Goal: Task Accomplishment & Management: Manage account settings

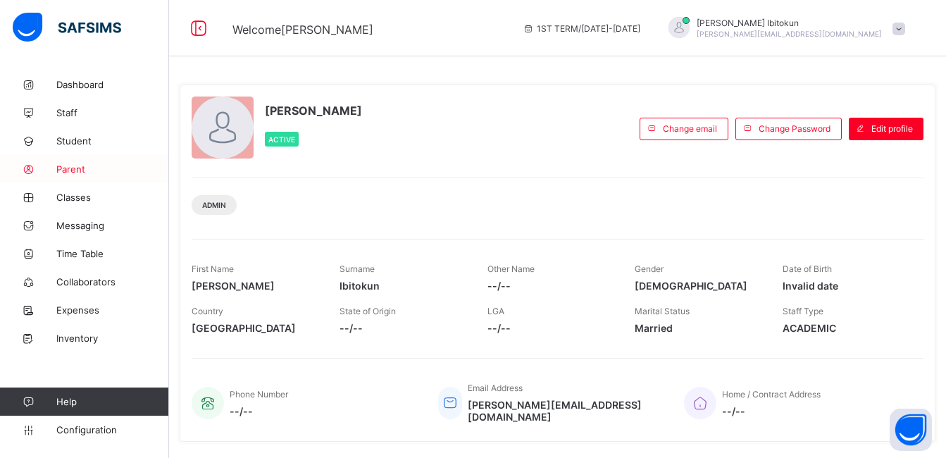
click at [69, 175] on link "Parent" at bounding box center [84, 169] width 169 height 28
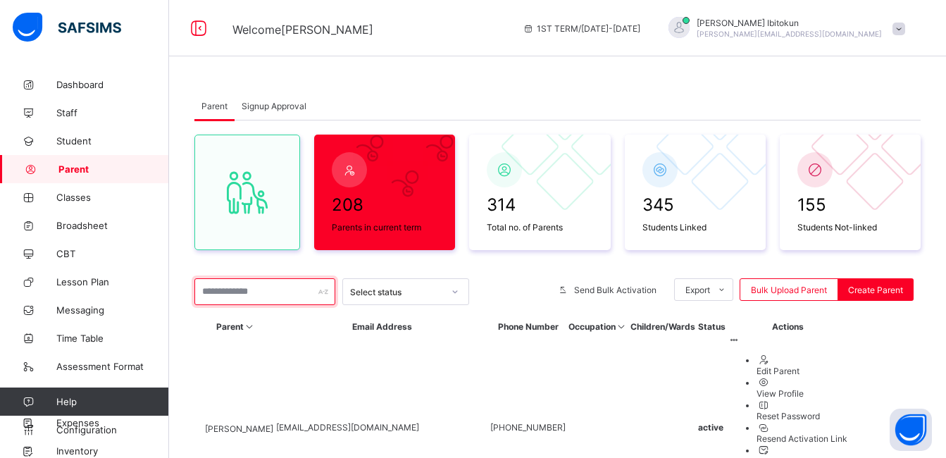
click at [223, 295] on input "text" at bounding box center [264, 291] width 141 height 27
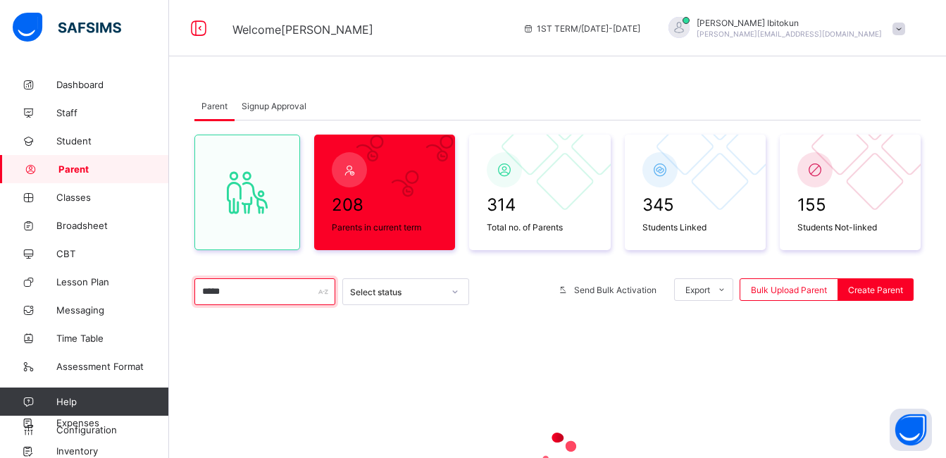
paste input "**"
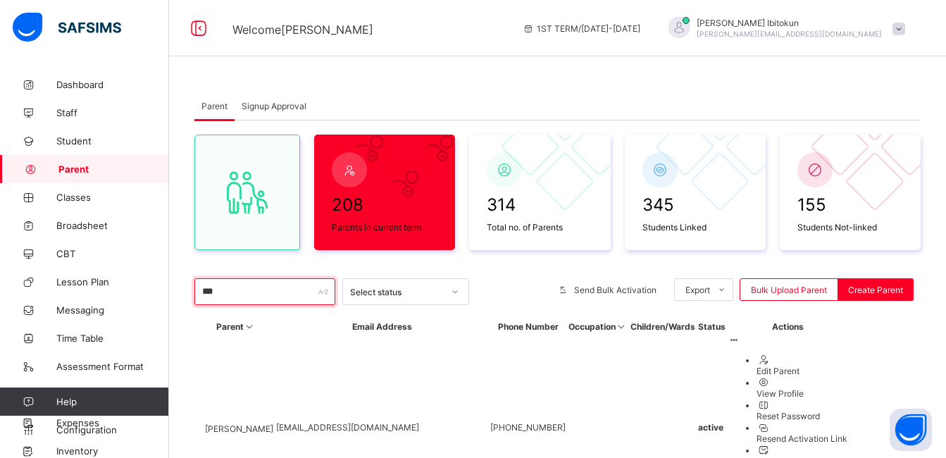
type input "***"
click at [273, 423] on span "Augustine Okochukwu" at bounding box center [239, 428] width 68 height 11
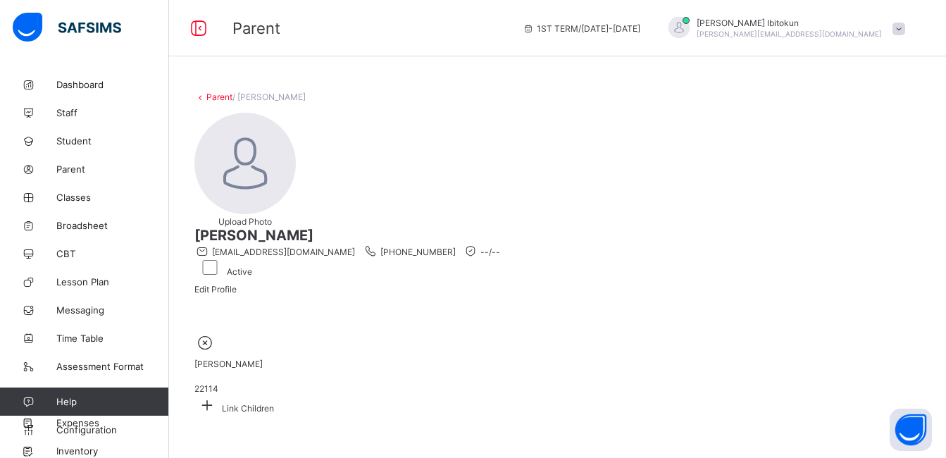
scroll to position [74, 0]
click at [80, 171] on span "Parent" at bounding box center [112, 168] width 113 height 11
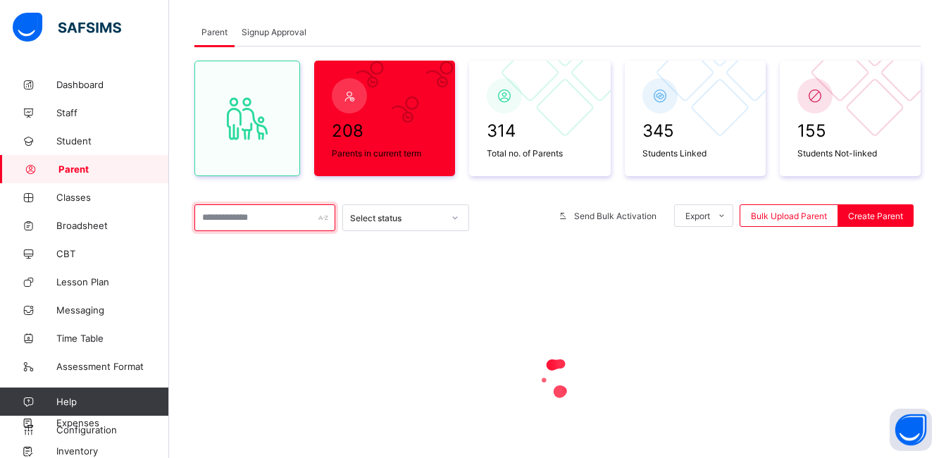
click at [248, 224] on input "text" at bounding box center [264, 217] width 141 height 27
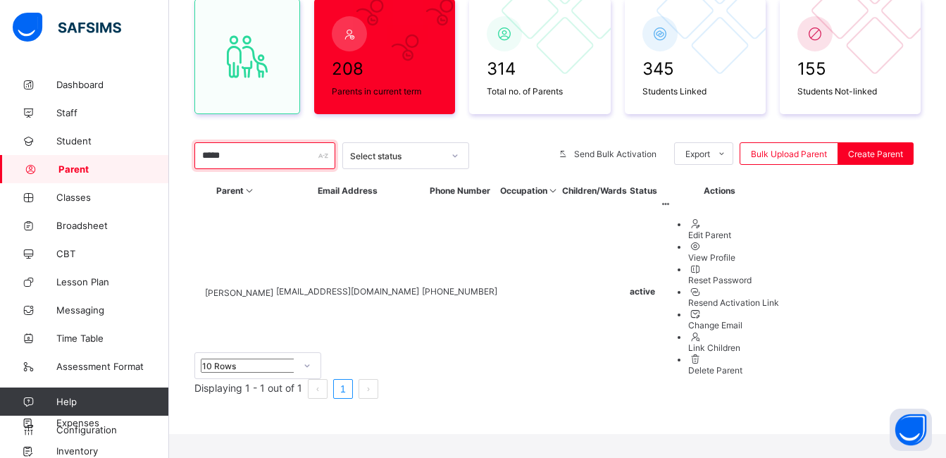
scroll to position [36, 0]
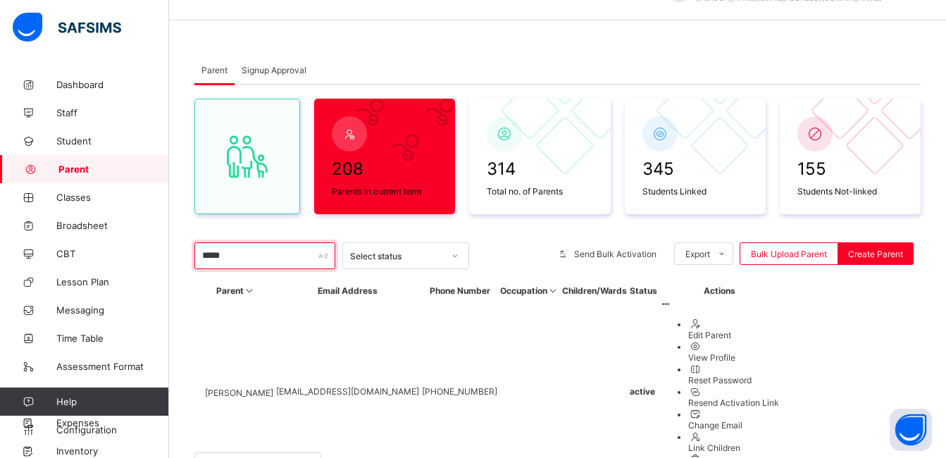
type input "*****"
click at [269, 387] on span "Chiazo Okadigbo" at bounding box center [239, 392] width 68 height 11
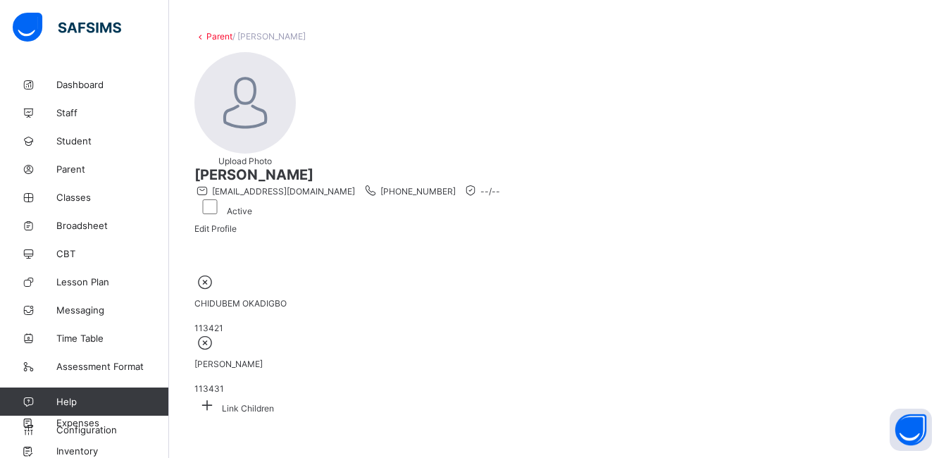
scroll to position [74, 0]
click at [220, 394] on icon at bounding box center [206, 405] width 25 height 22
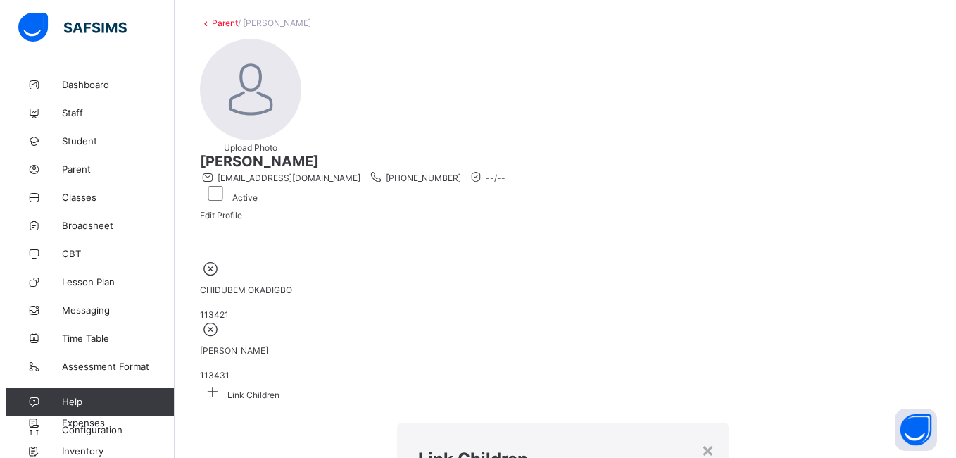
scroll to position [0, 0]
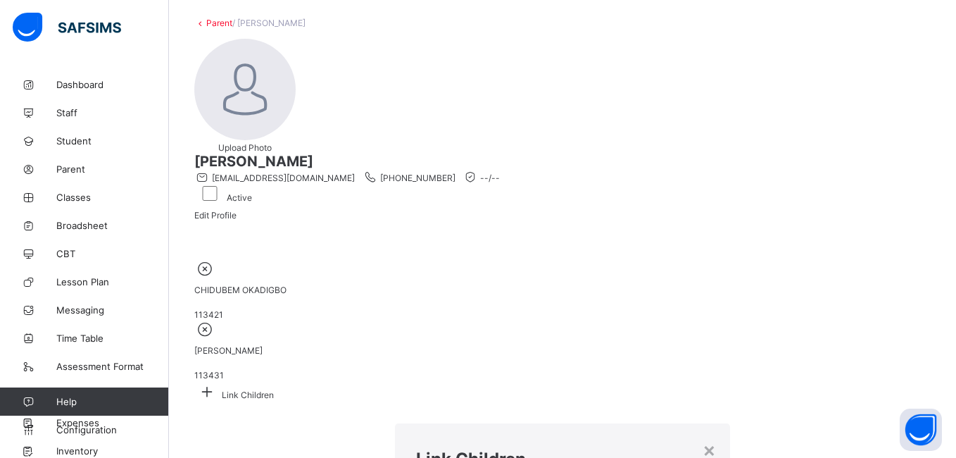
type input "****"
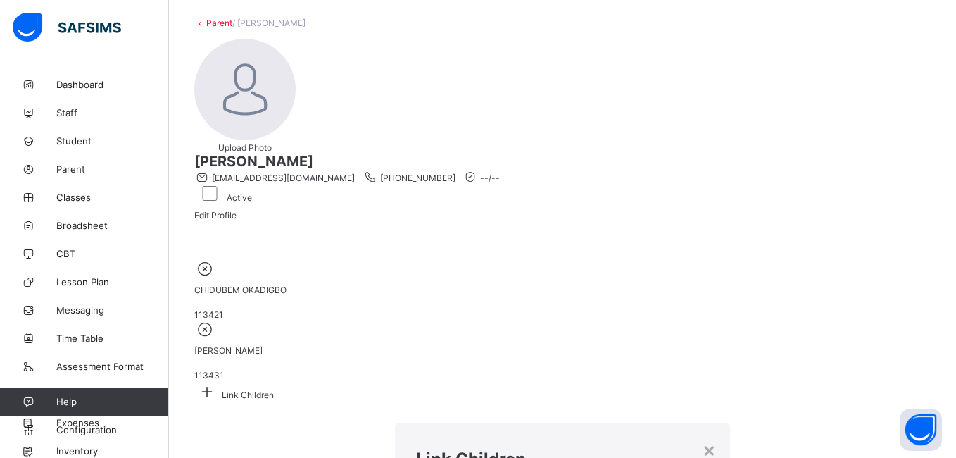
click at [468, 423] on div "Link Children" at bounding box center [562, 455] width 334 height 64
click at [561, 449] on h1 "Link Children" at bounding box center [562, 459] width 292 height 20
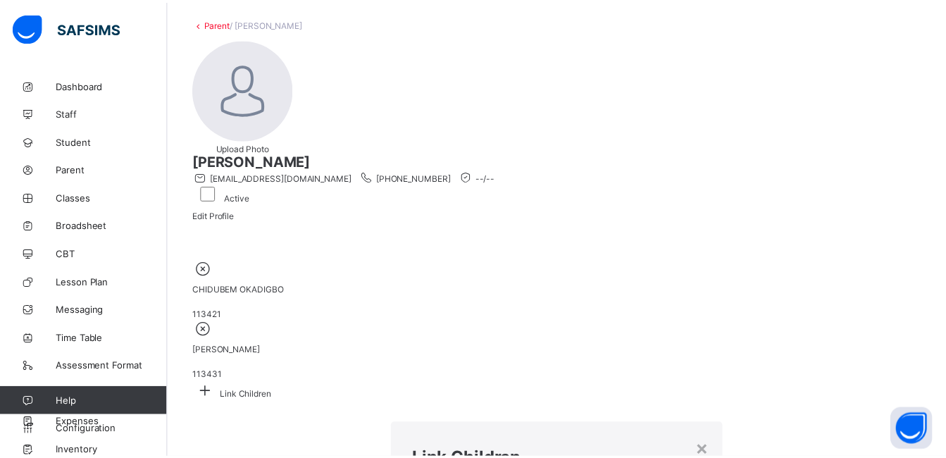
scroll to position [77, 0]
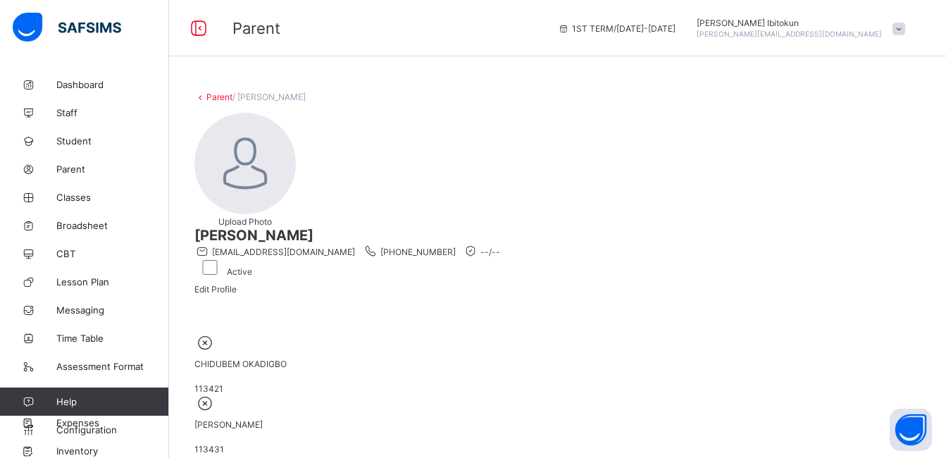
scroll to position [74, 0]
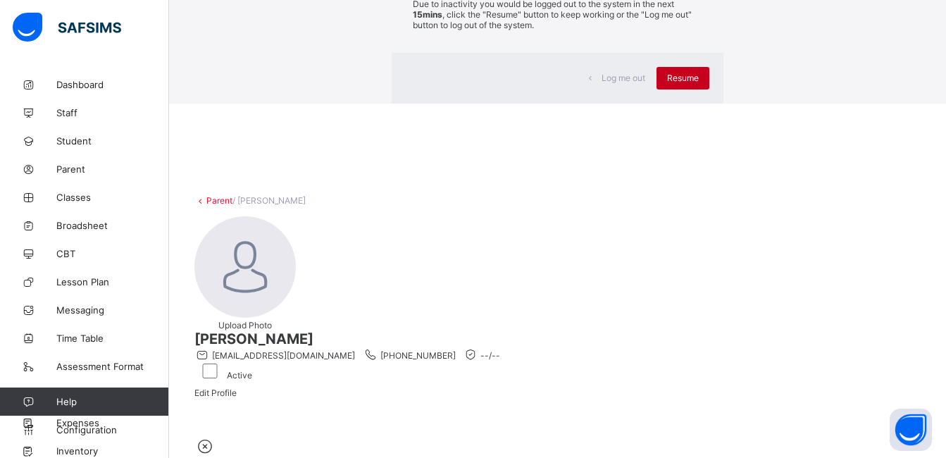
click at [667, 83] on span "Resume" at bounding box center [683, 78] width 32 height 11
click at [656, 89] on div "Resume" at bounding box center [682, 78] width 53 height 23
click at [667, 83] on span "Resume" at bounding box center [683, 78] width 32 height 11
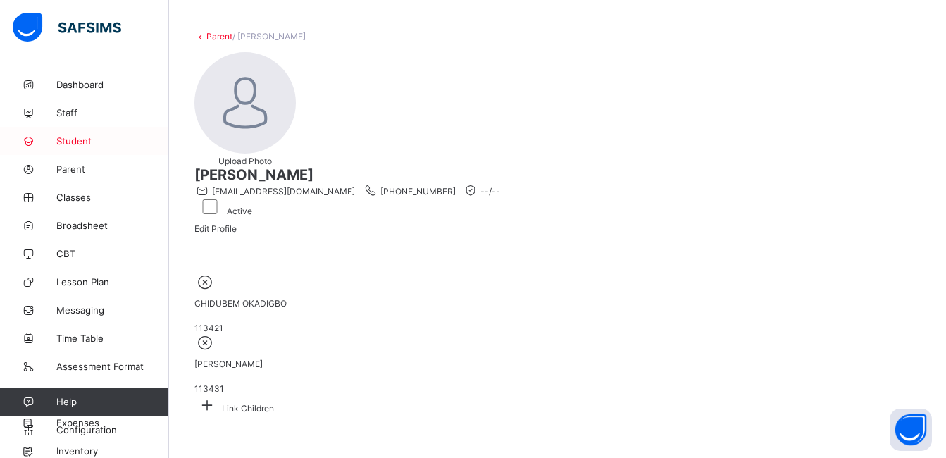
click at [71, 144] on span "Student" at bounding box center [112, 140] width 113 height 11
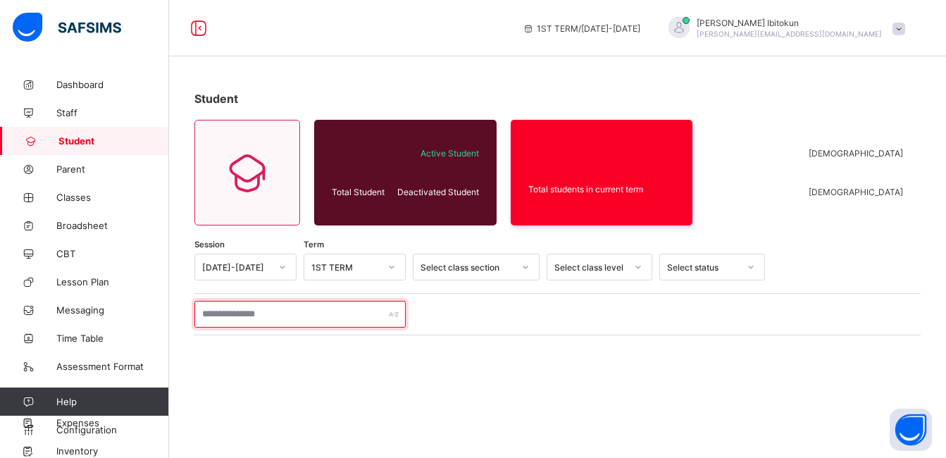
click at [237, 319] on input "text" at bounding box center [299, 314] width 211 height 27
type input "*"
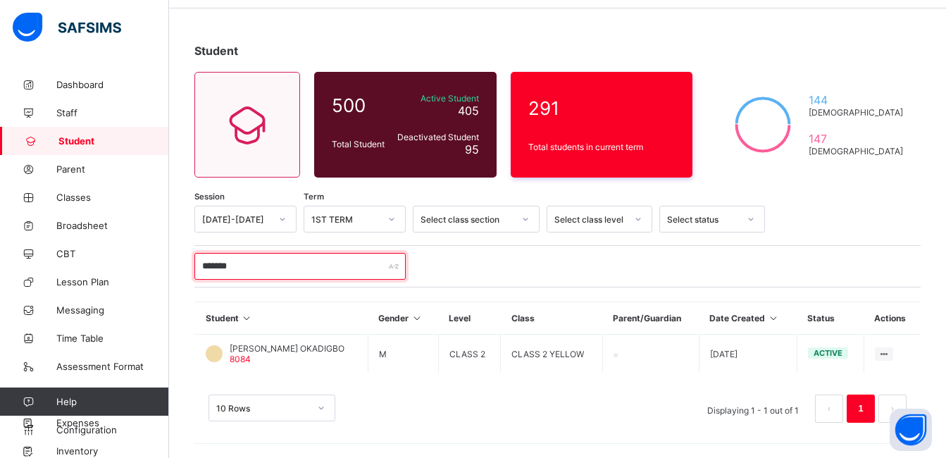
scroll to position [48, 0]
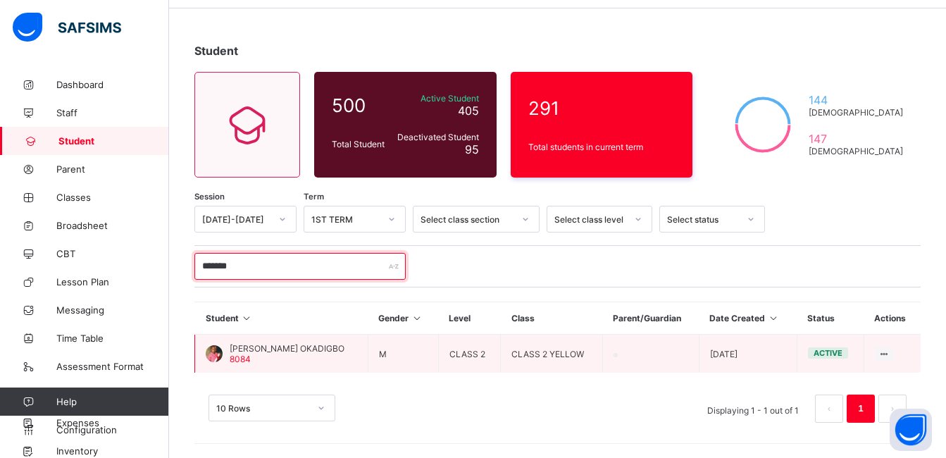
type input "*******"
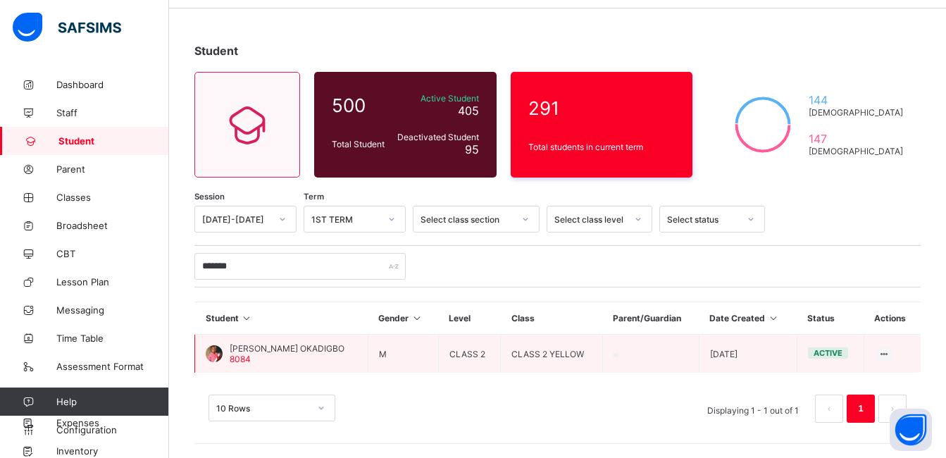
click at [339, 350] on span "TIMOTHY IFEANYICHUKWU OKADIGBO" at bounding box center [287, 348] width 115 height 11
click at [344, 350] on span "TIMOTHY IFEANYICHUKWU OKADIGBO" at bounding box center [287, 348] width 115 height 11
click at [344, 345] on span "TIMOTHY IFEANYICHUKWU OKADIGBO" at bounding box center [287, 348] width 115 height 11
click at [256, 351] on span "TIMOTHY IFEANYICHUKWU OKADIGBO" at bounding box center [287, 348] width 115 height 11
click at [890, 356] on icon at bounding box center [884, 354] width 12 height 11
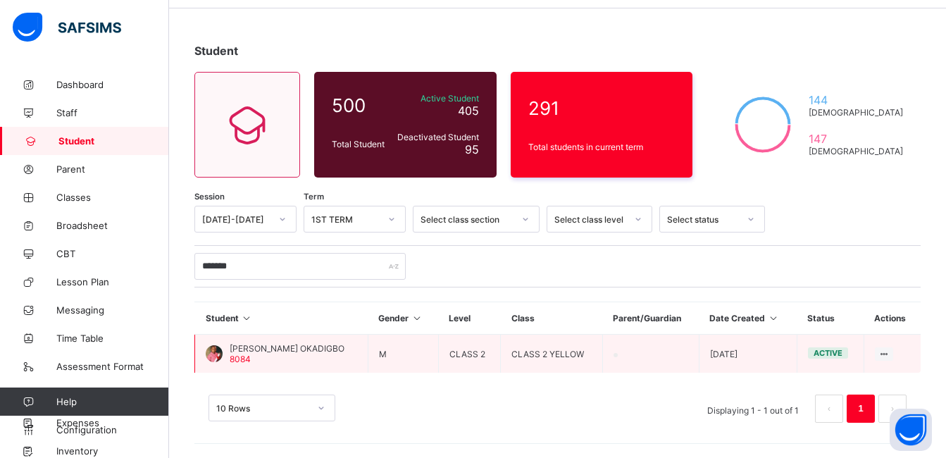
click at [344, 351] on span "TIMOTHY IFEANYICHUKWU OKADIGBO" at bounding box center [287, 348] width 115 height 11
click at [890, 353] on icon at bounding box center [884, 354] width 12 height 11
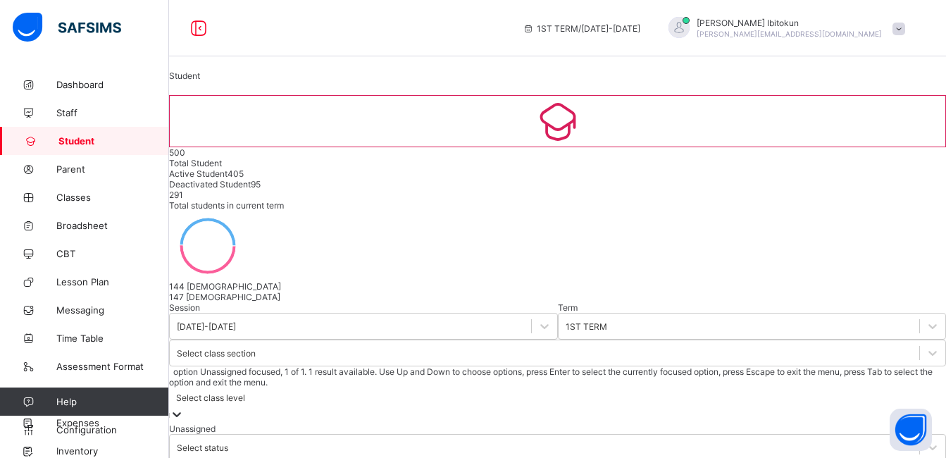
click at [184, 407] on icon at bounding box center [177, 414] width 14 height 14
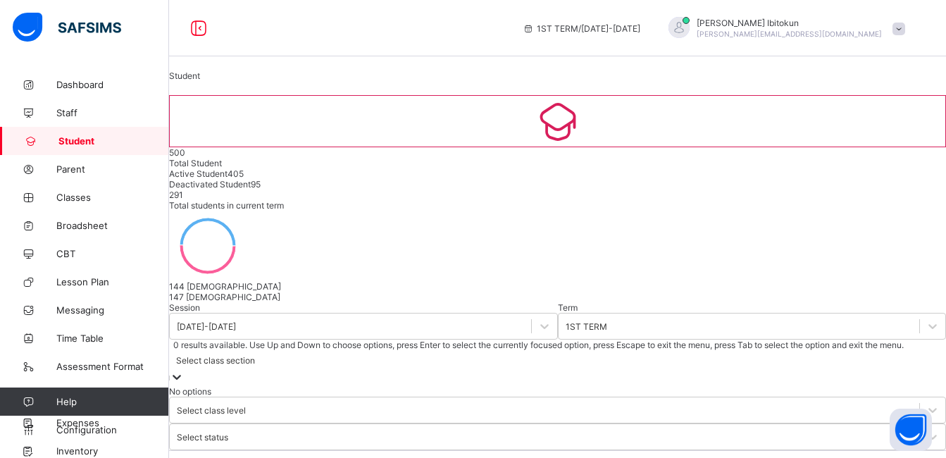
click at [255, 355] on div "Select class section" at bounding box center [215, 360] width 79 height 11
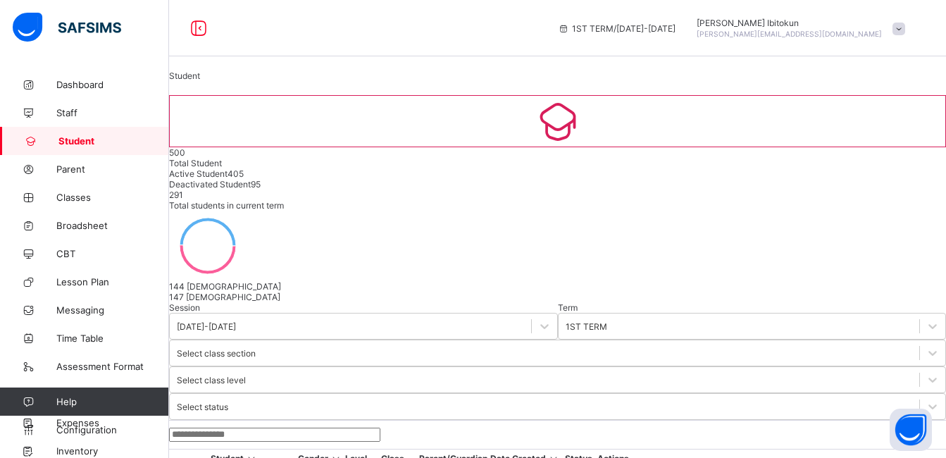
click at [248, 427] on input "text" at bounding box center [274, 434] width 211 height 14
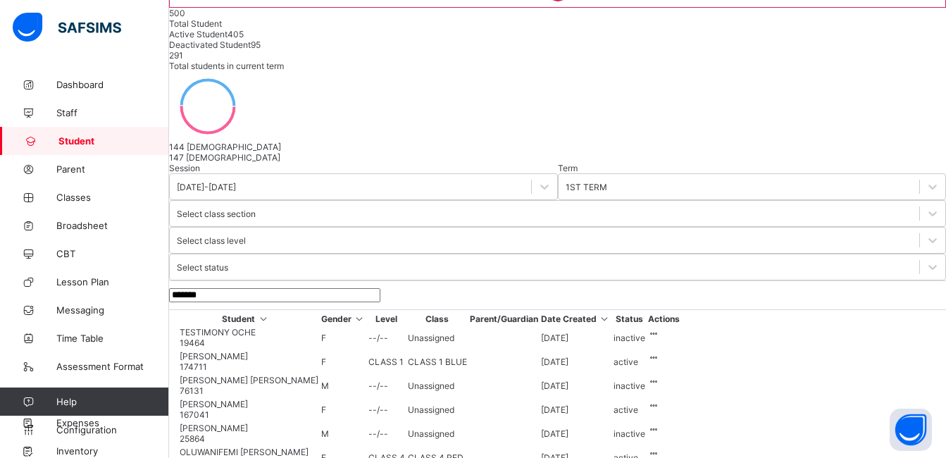
scroll to position [48, 0]
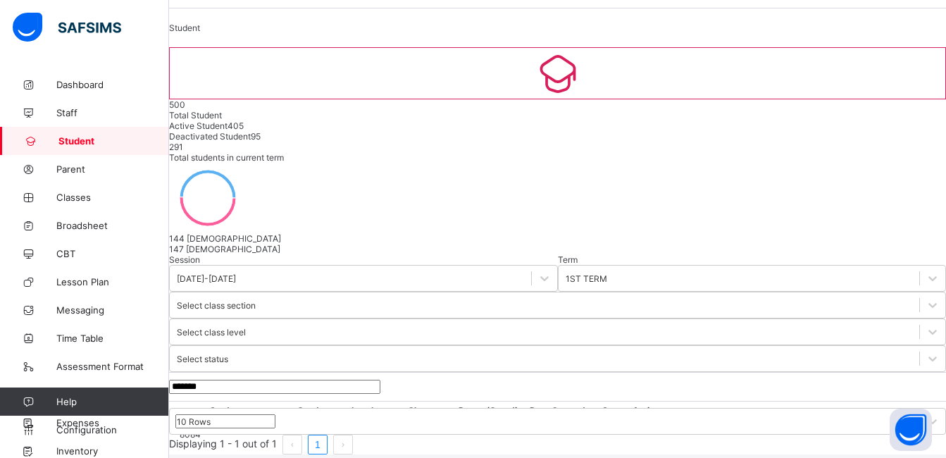
type input "*******"
click at [271, 418] on span "TIMOTHY IFEANYICHUKWU OKADIGBO" at bounding box center [237, 423] width 115 height 11
click at [294, 418] on span "TIMOTHY IFEANYICHUKWU OKADIGBO" at bounding box center [237, 423] width 115 height 11
click at [80, 139] on span "Student" at bounding box center [113, 140] width 111 height 11
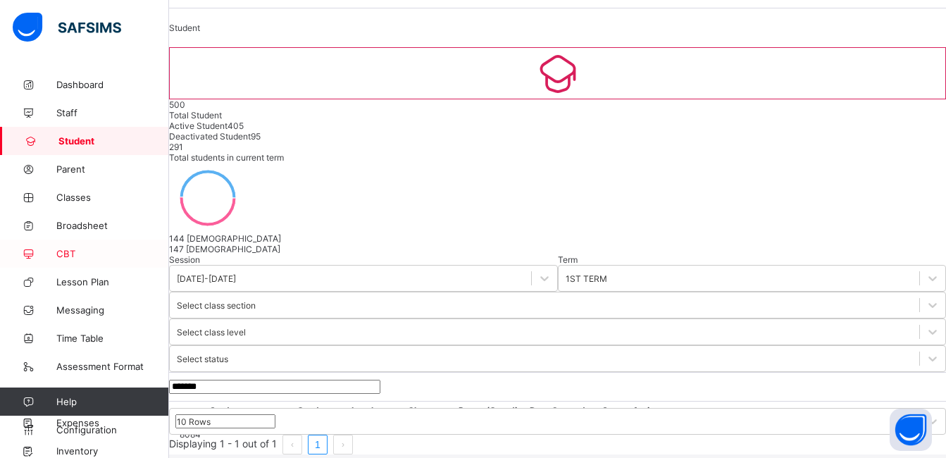
drag, startPoint x: 313, startPoint y: 268, endPoint x: 158, endPoint y: 265, distance: 155.6
click at [158, 265] on div "1ST TERM / 2025-2026 Olufemi Ibitokun olufemi.ibitokun@flexisaf.com Dashboard S…" at bounding box center [473, 203] width 946 height 502
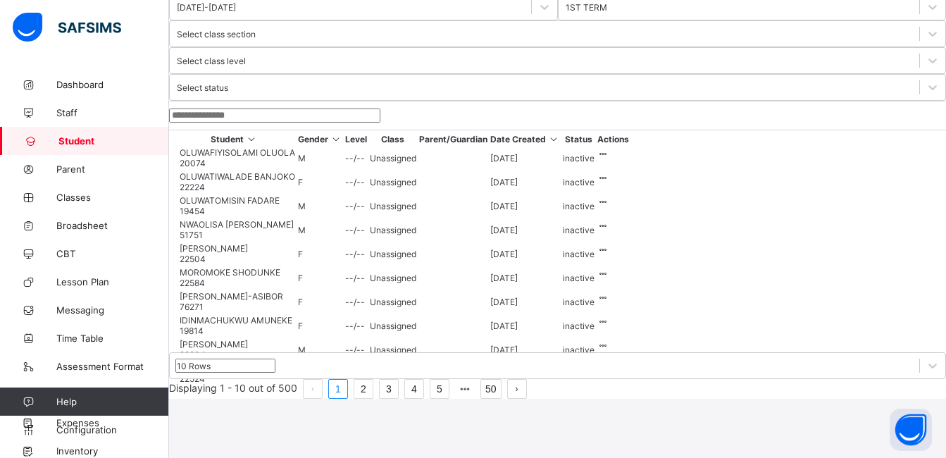
scroll to position [401, 0]
click at [373, 398] on link "2" at bounding box center [363, 389] width 18 height 18
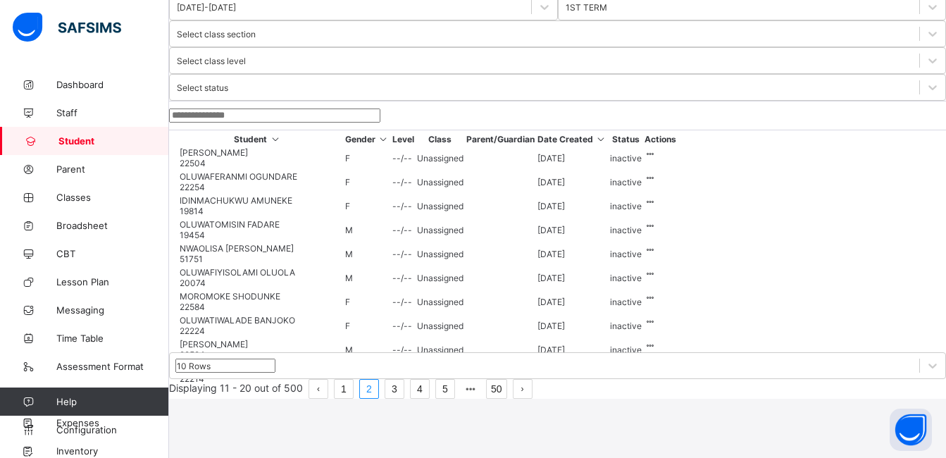
click at [261, 339] on div "OLUWATIMILEHIN DOHERTY 22524" at bounding box center [261, 349] width 163 height 21
click at [295, 339] on span "OLUWATIMILEHIN DOHERTY" at bounding box center [261, 344] width 163 height 11
click at [429, 398] on link "4" at bounding box center [420, 389] width 18 height 18
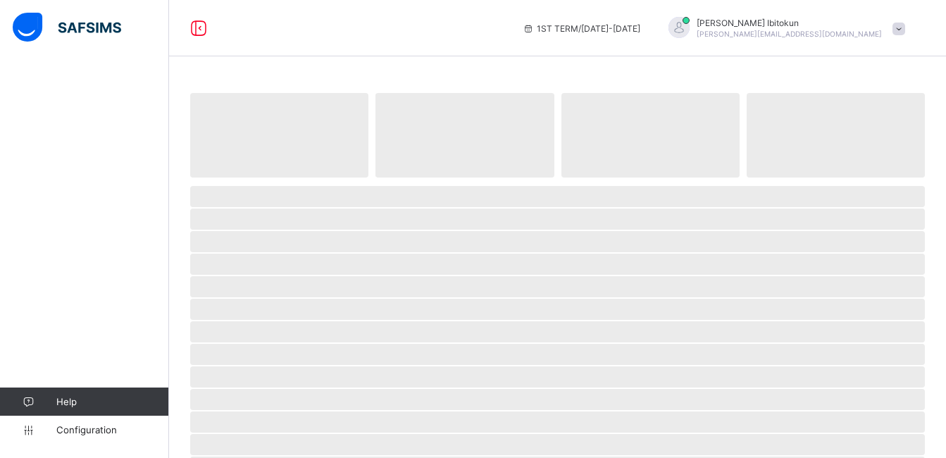
select select "**"
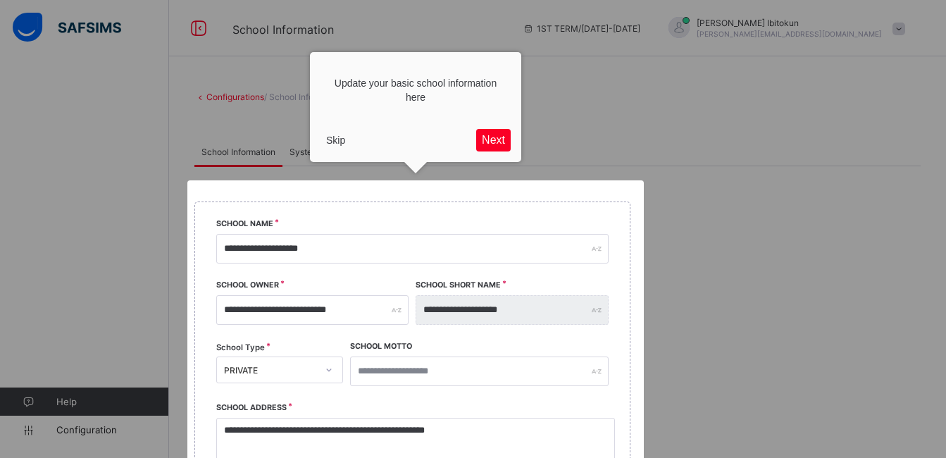
scroll to position [166, 0]
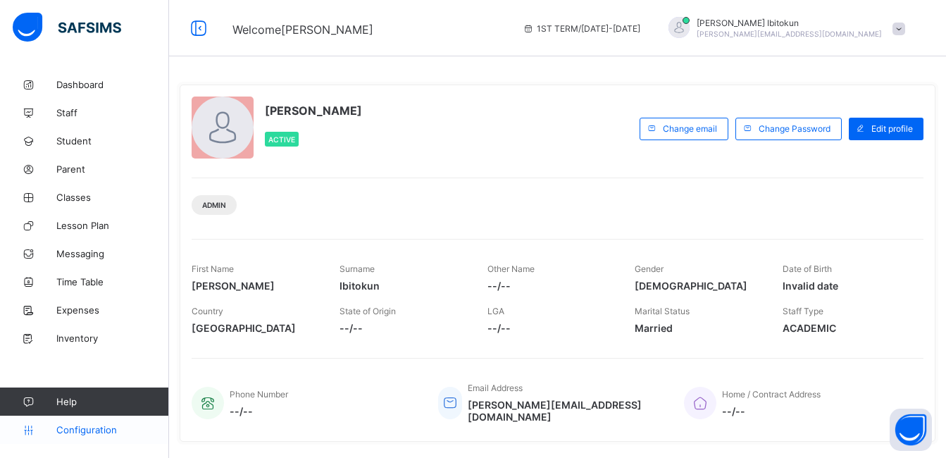
click at [99, 433] on span "Configuration" at bounding box center [112, 429] width 112 height 11
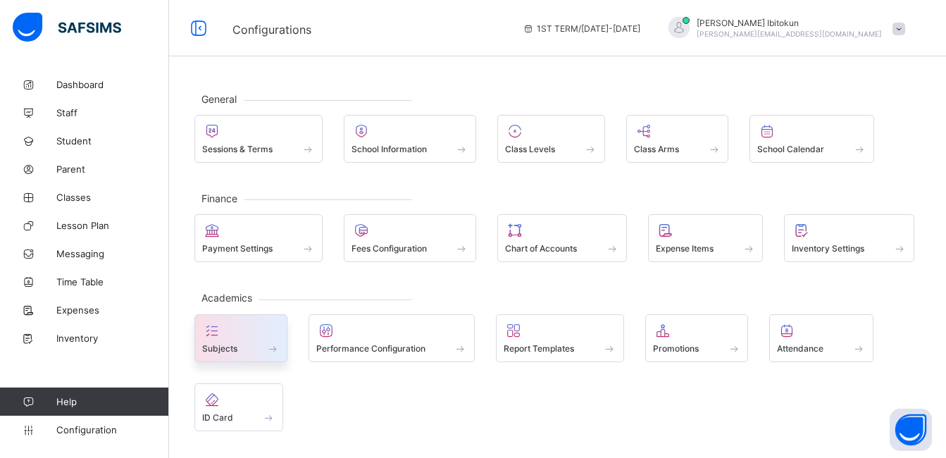
click at [217, 342] on div "Subjects" at bounding box center [240, 348] width 77 height 12
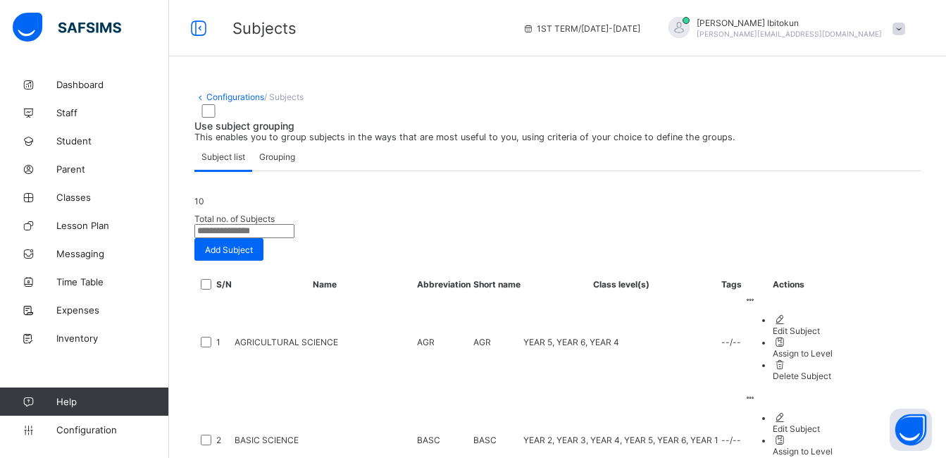
click at [282, 162] on span "Grouping" at bounding box center [277, 156] width 36 height 11
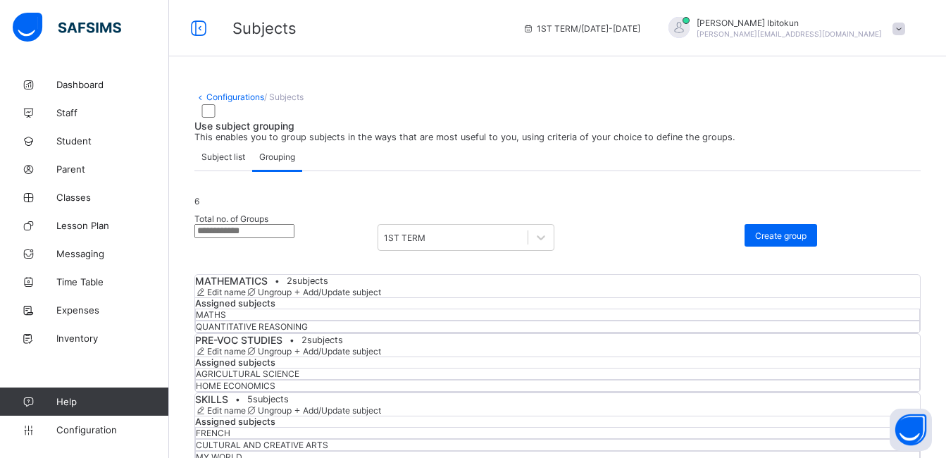
click at [681, 247] on div "6 Total no. of Groups 1ST TERM Create group MATHEMATICS • 2 subjects Edit name …" at bounding box center [557, 459] width 726 height 577
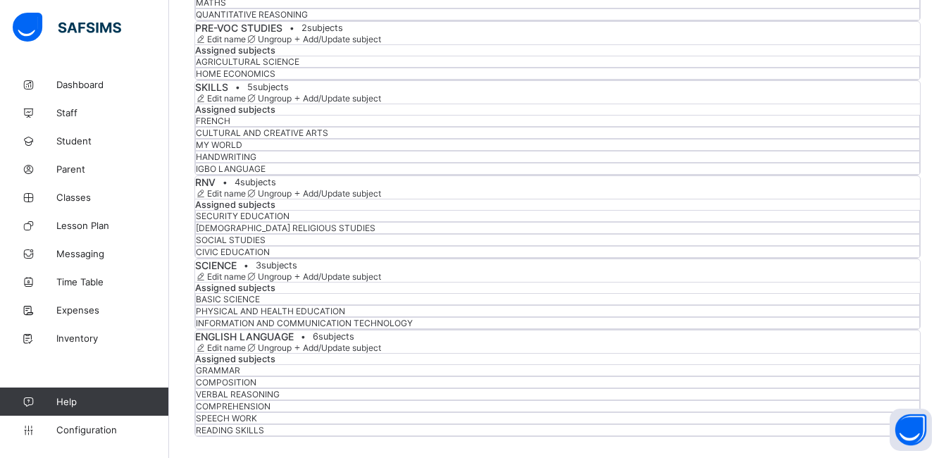
scroll to position [422, 0]
click at [303, 104] on span at bounding box center [298, 98] width 12 height 11
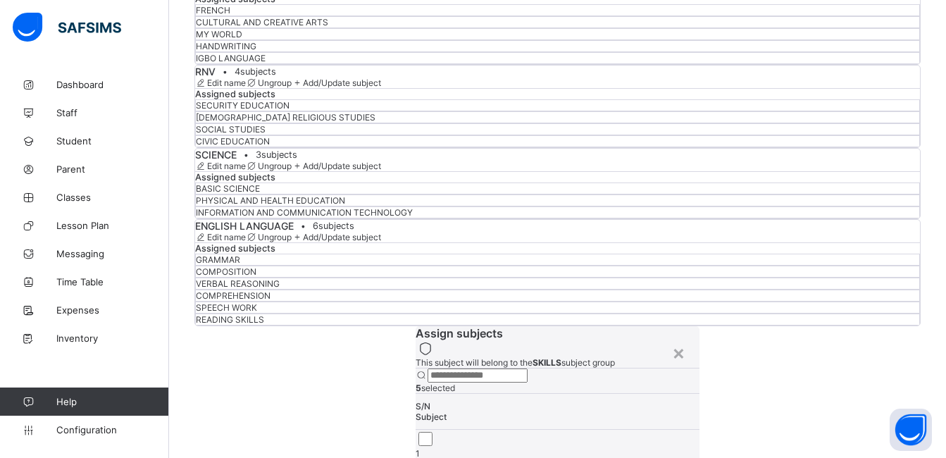
click at [477, 326] on div "Assign subjects" at bounding box center [557, 333] width 284 height 14
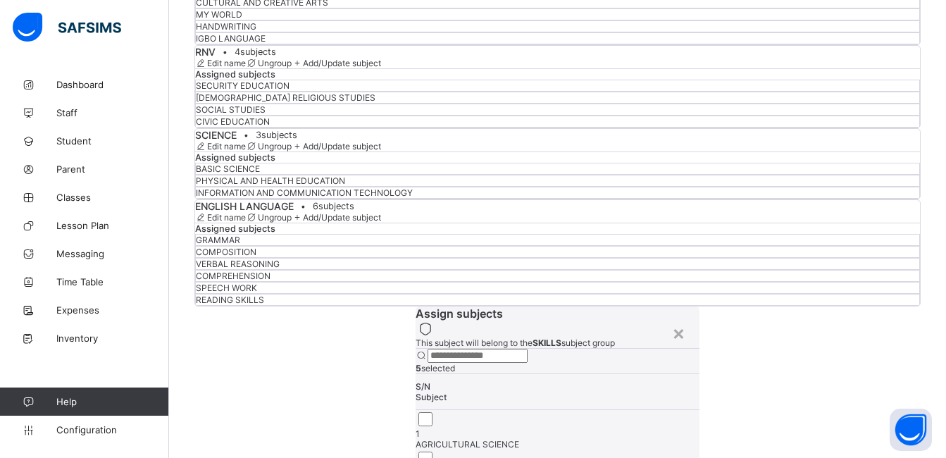
scroll to position [179, 0]
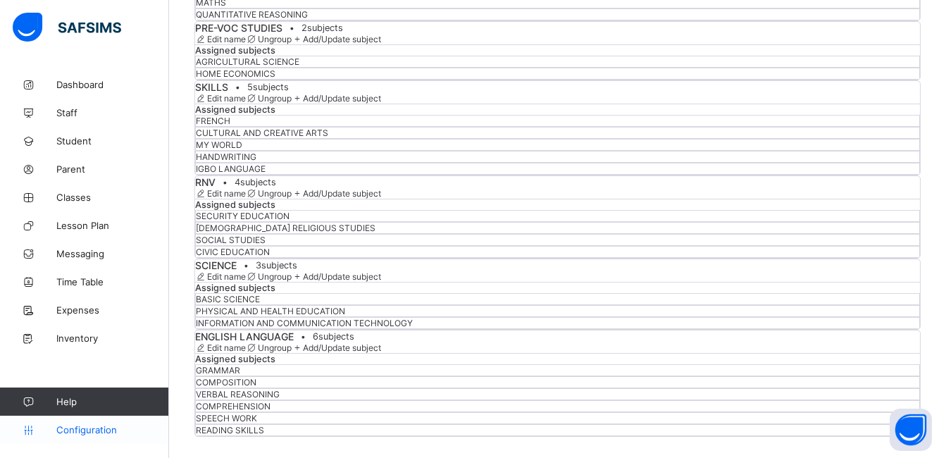
click at [71, 437] on link "Configuration" at bounding box center [84, 429] width 168 height 28
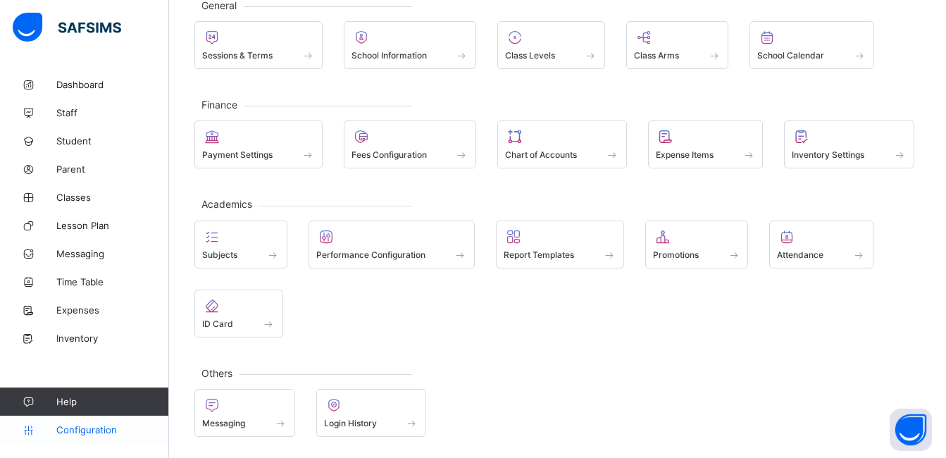
scroll to position [94, 0]
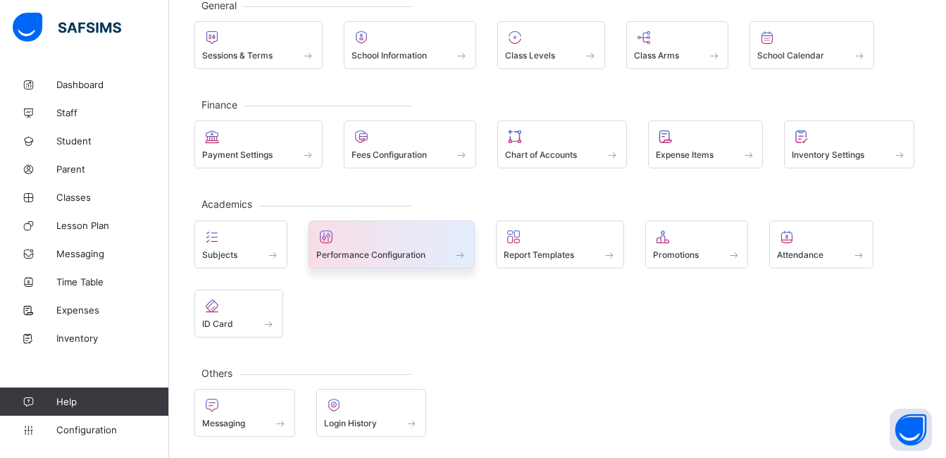
click at [393, 253] on span "Performance Configuration" at bounding box center [370, 254] width 109 height 11
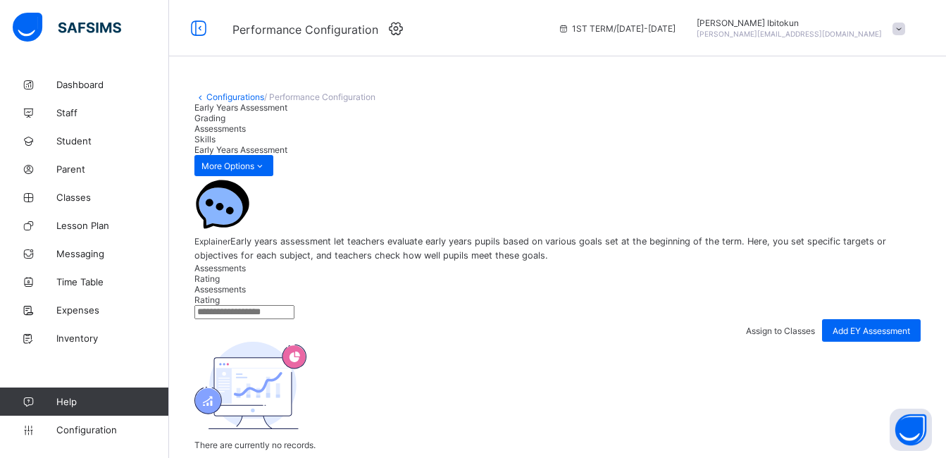
click at [246, 134] on span "Assessments" at bounding box center [219, 128] width 51 height 11
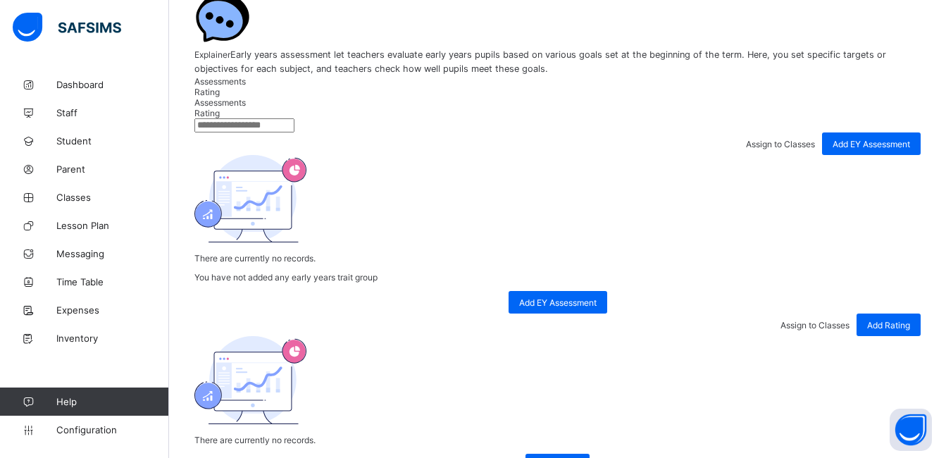
scroll to position [209, 0]
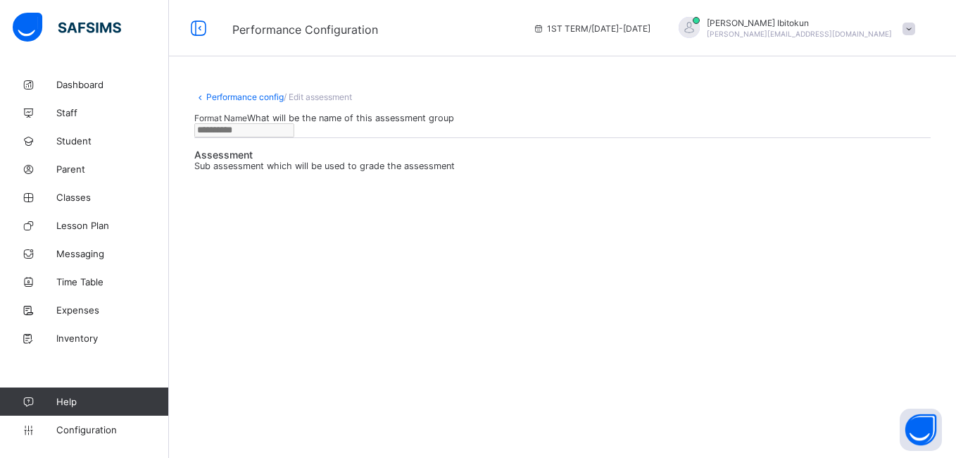
type input "*********"
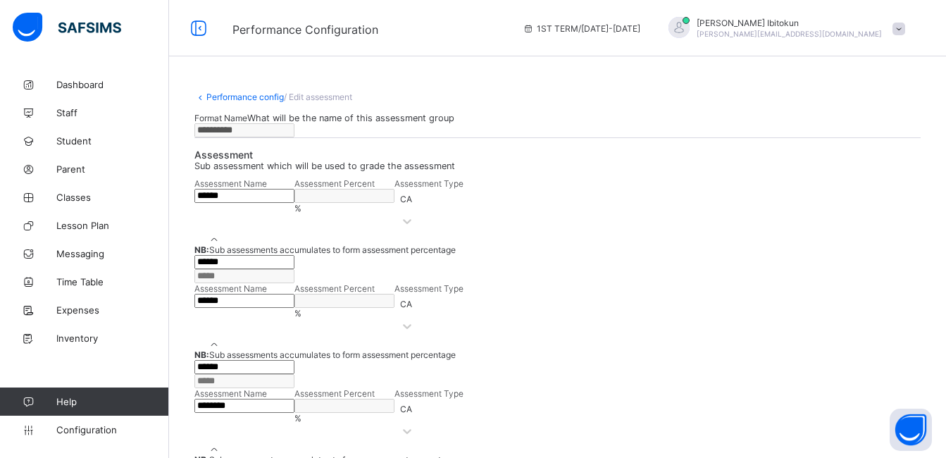
click at [669, 203] on div "Format Name What will be the name of this assessment group ********* Assessment…" at bounding box center [557, 360] width 726 height 517
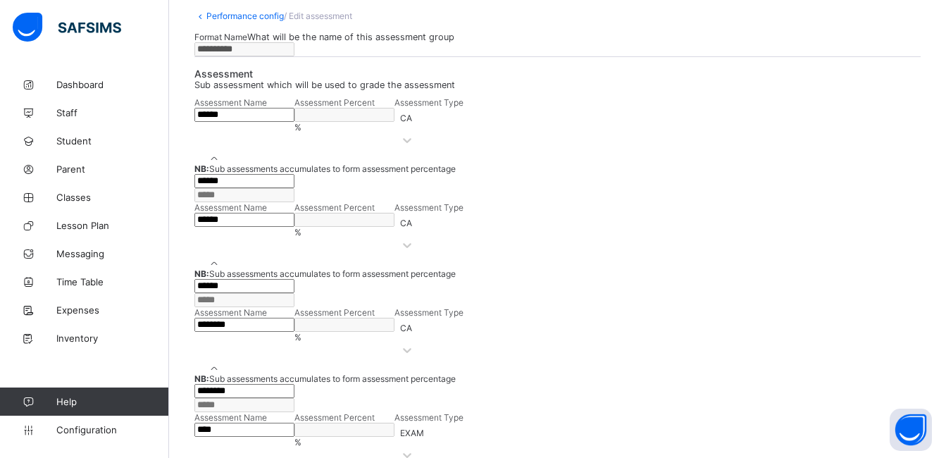
scroll to position [38, 0]
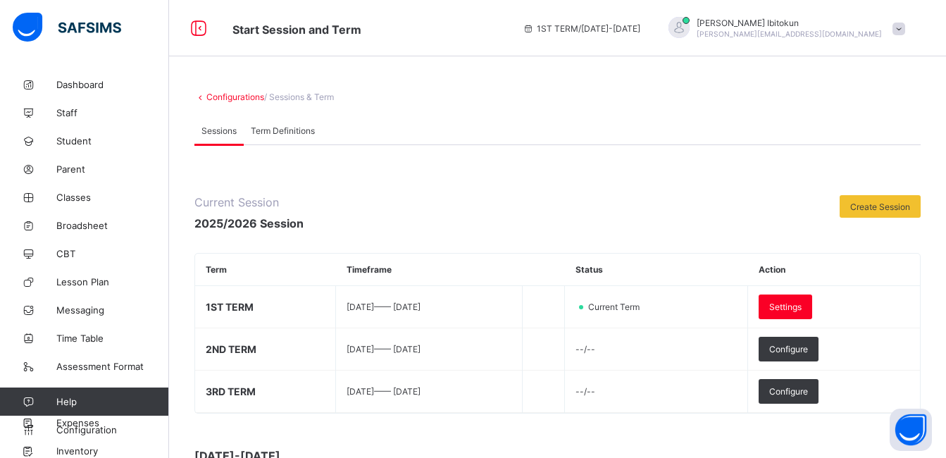
scroll to position [1, 0]
click at [90, 429] on span "Configuration" at bounding box center [112, 429] width 112 height 11
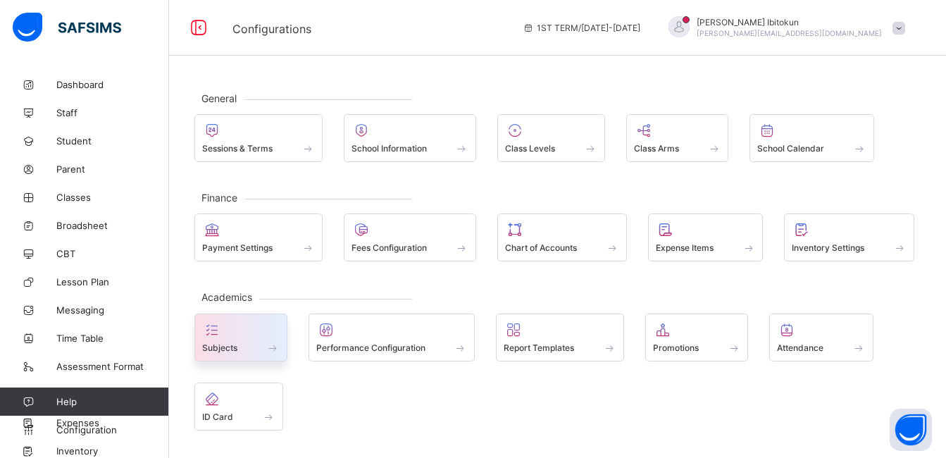
click at [237, 329] on div at bounding box center [240, 329] width 77 height 17
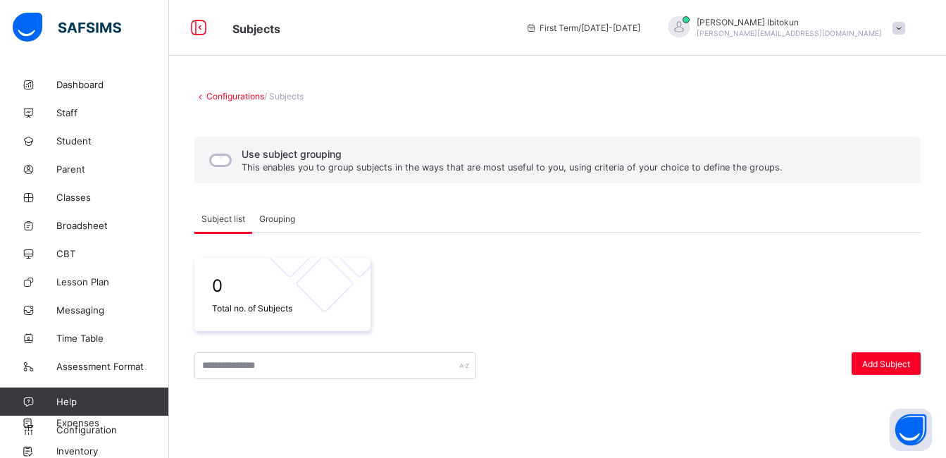
click at [282, 215] on span "Grouping" at bounding box center [277, 218] width 36 height 11
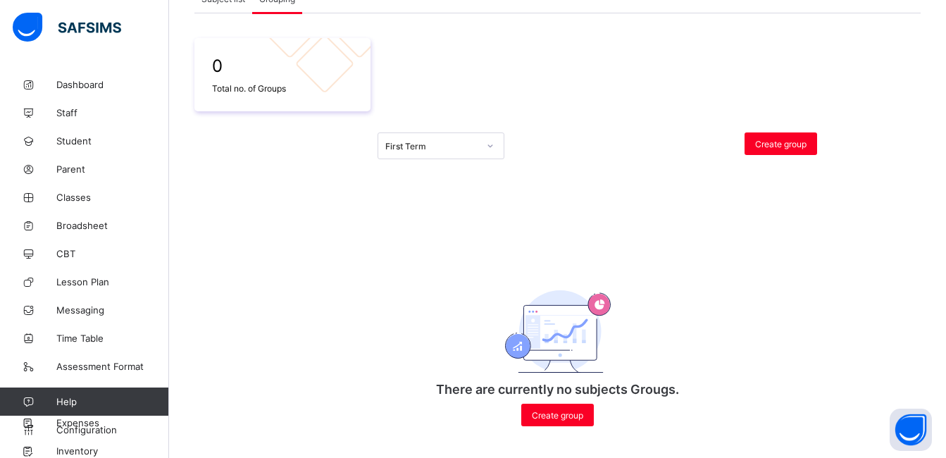
scroll to position [225, 0]
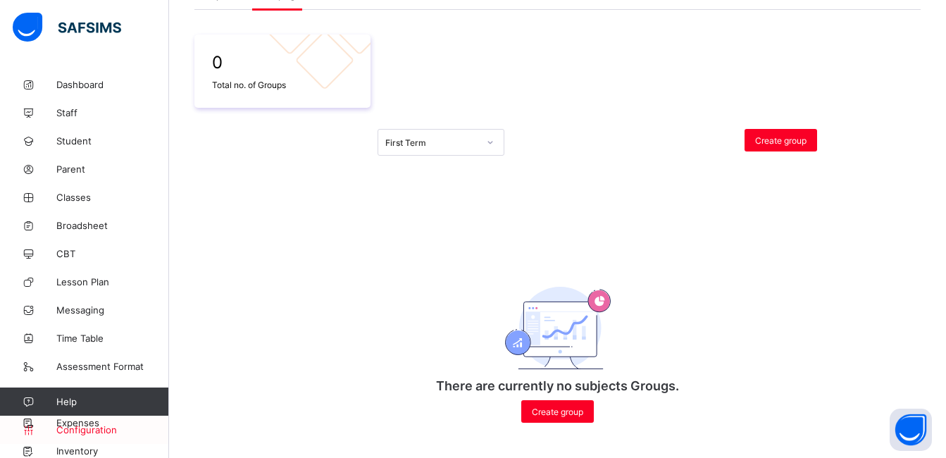
click at [111, 427] on span "Configuration" at bounding box center [112, 429] width 112 height 11
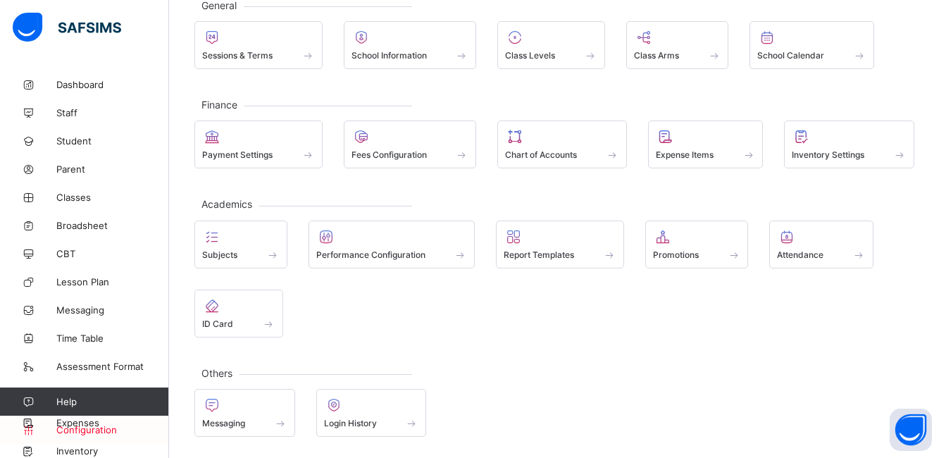
scroll to position [94, 0]
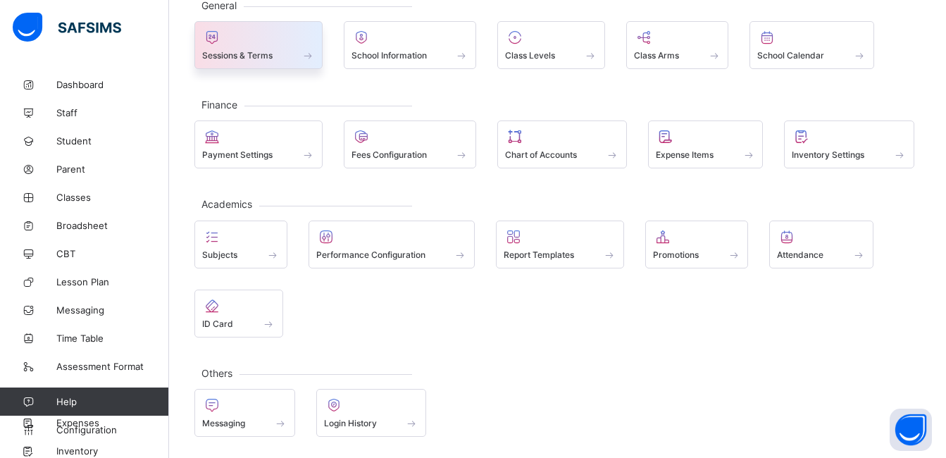
click at [244, 38] on div at bounding box center [258, 37] width 113 height 17
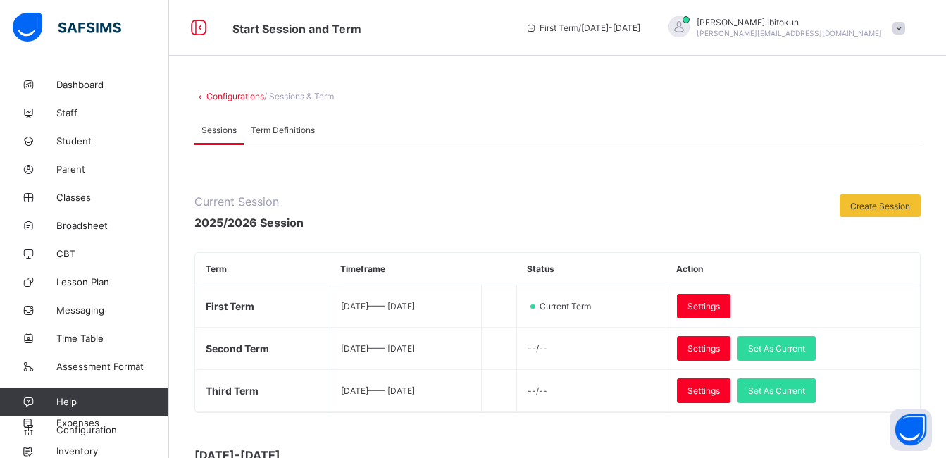
scroll to position [225, 0]
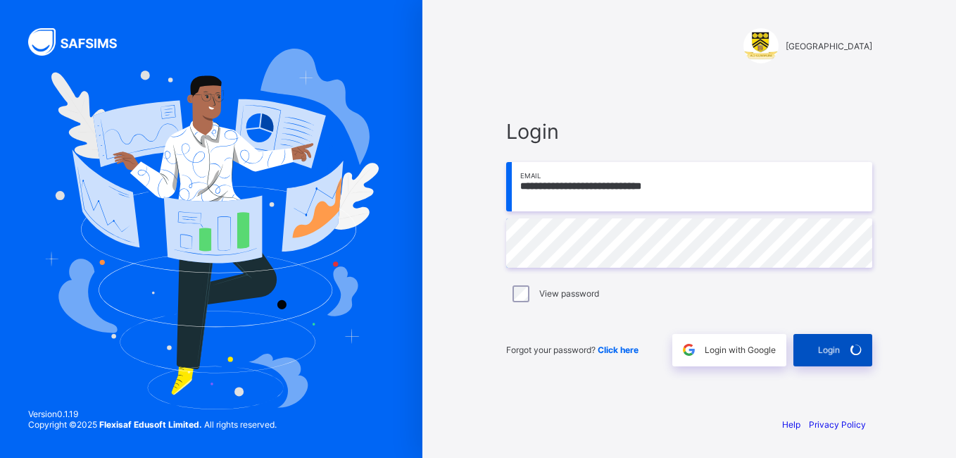
click at [818, 349] on div "Login" at bounding box center [833, 350] width 79 height 32
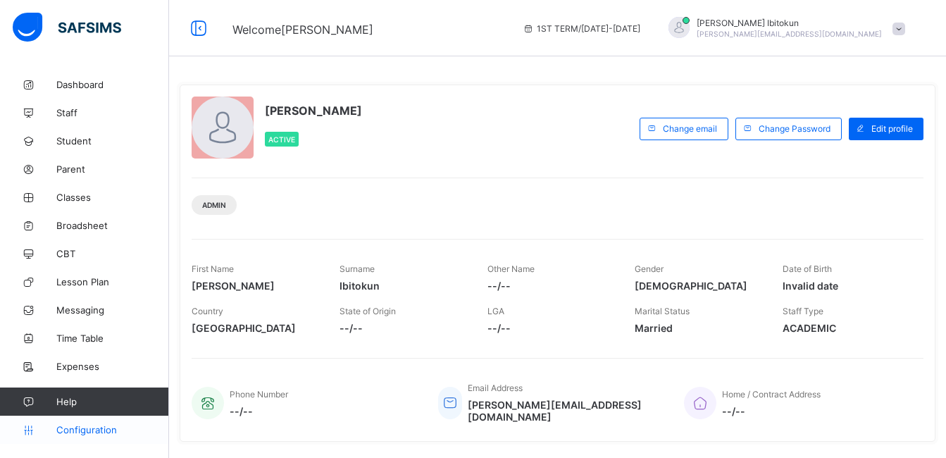
click at [83, 433] on span "Configuration" at bounding box center [112, 429] width 112 height 11
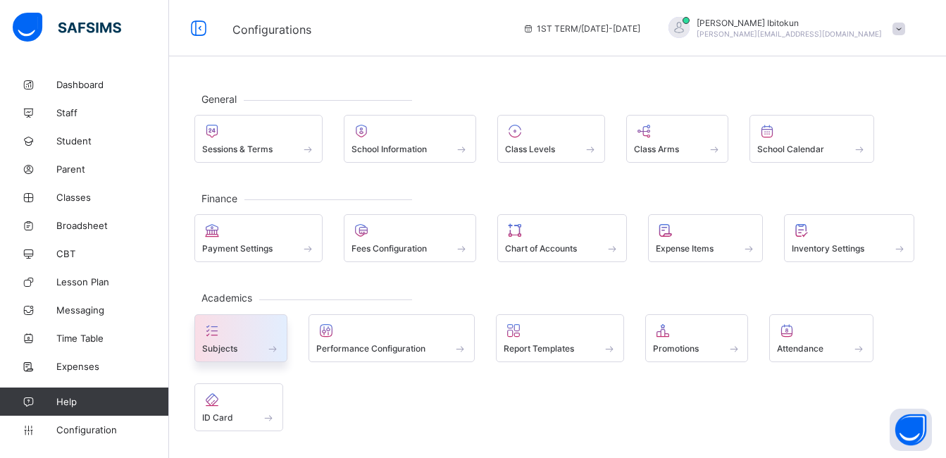
click at [221, 339] on span at bounding box center [240, 341] width 77 height 4
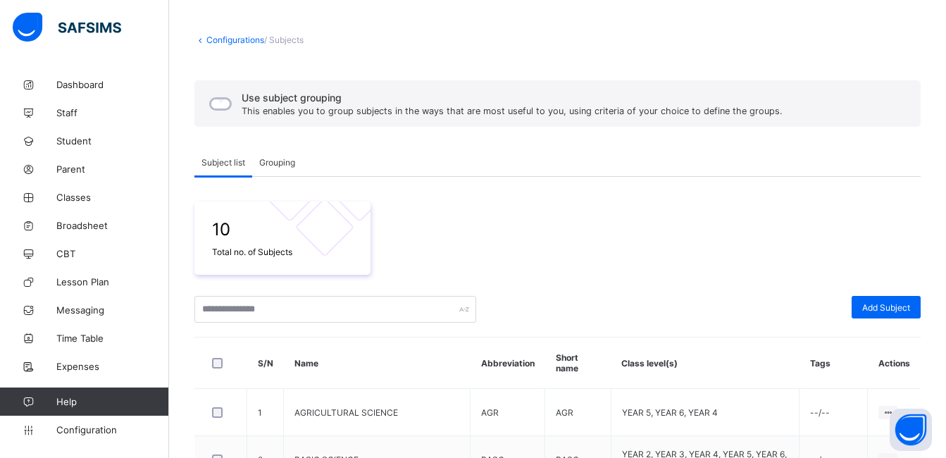
scroll to position [49, 0]
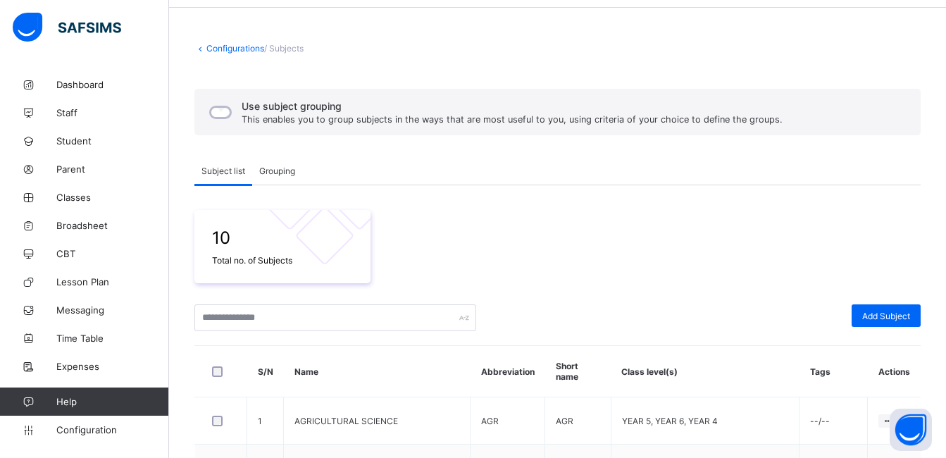
click at [286, 177] on div "Grouping" at bounding box center [277, 170] width 50 height 28
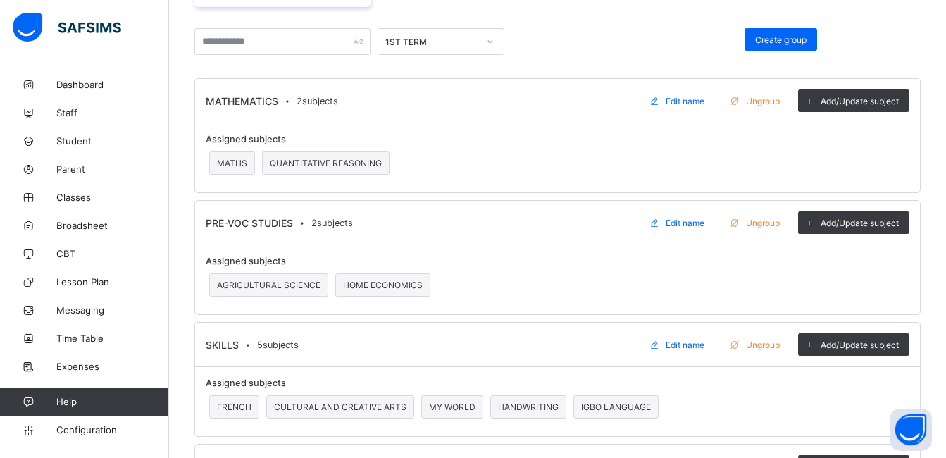
scroll to position [303, 0]
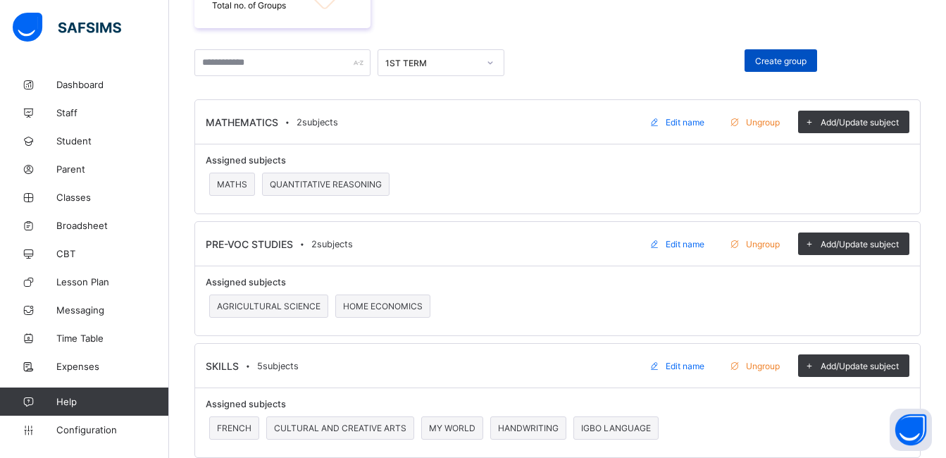
click at [785, 67] on div "Create group" at bounding box center [780, 60] width 73 height 23
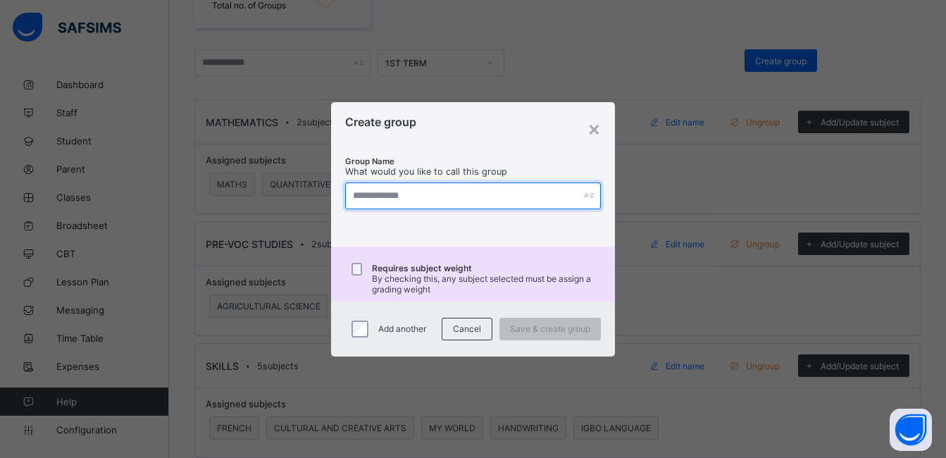
click at [499, 199] on input "text" at bounding box center [473, 195] width 256 height 27
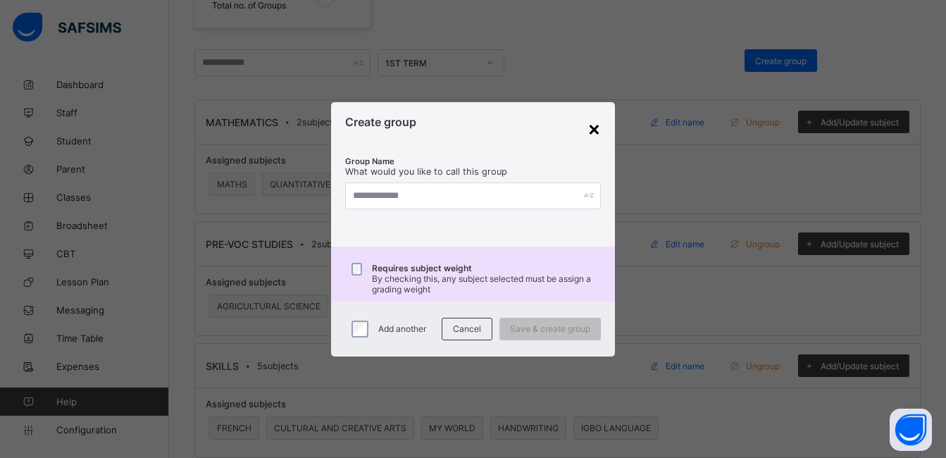
click at [594, 128] on div "×" at bounding box center [593, 128] width 13 height 24
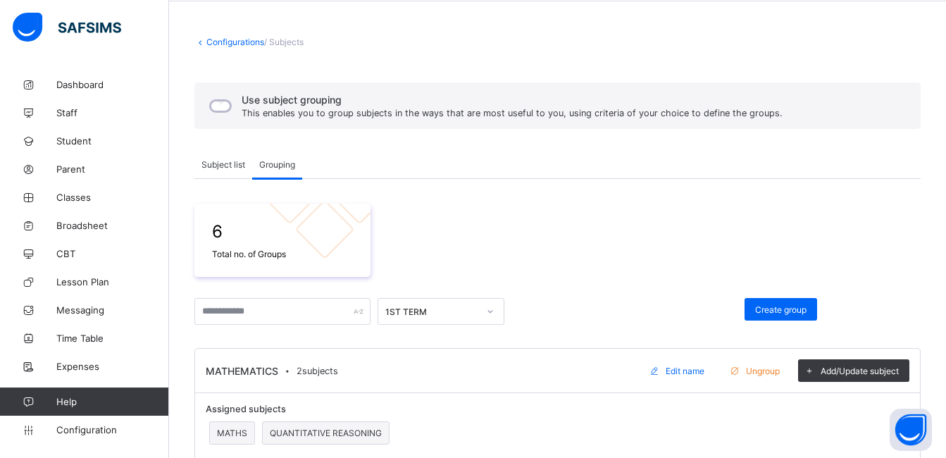
scroll to position [0, 0]
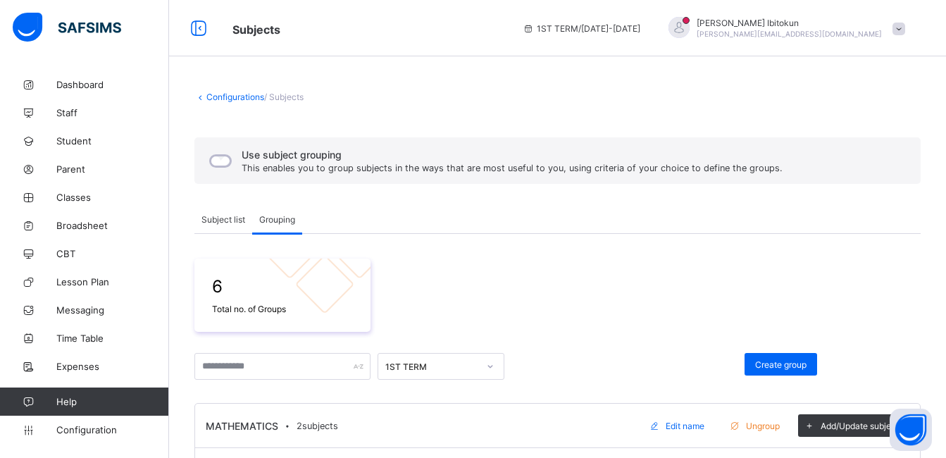
click at [220, 220] on span "Subject list" at bounding box center [223, 219] width 44 height 11
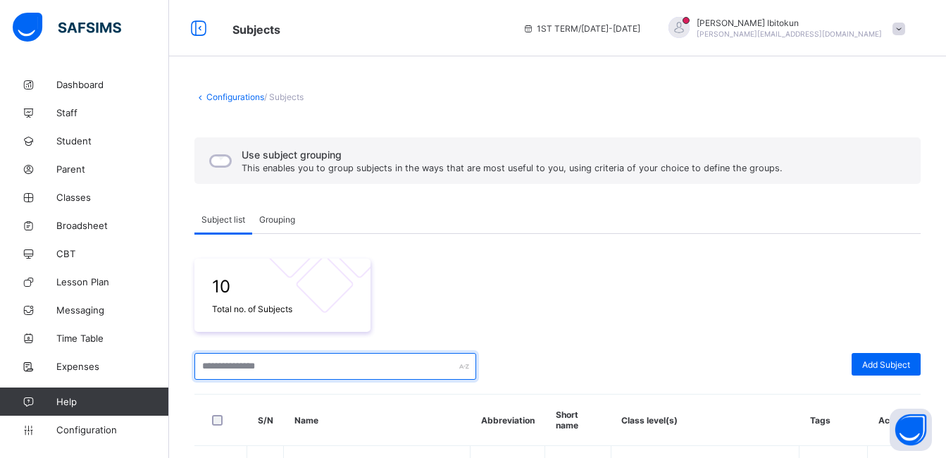
click at [299, 368] on input "text" at bounding box center [335, 366] width 282 height 27
type input "***"
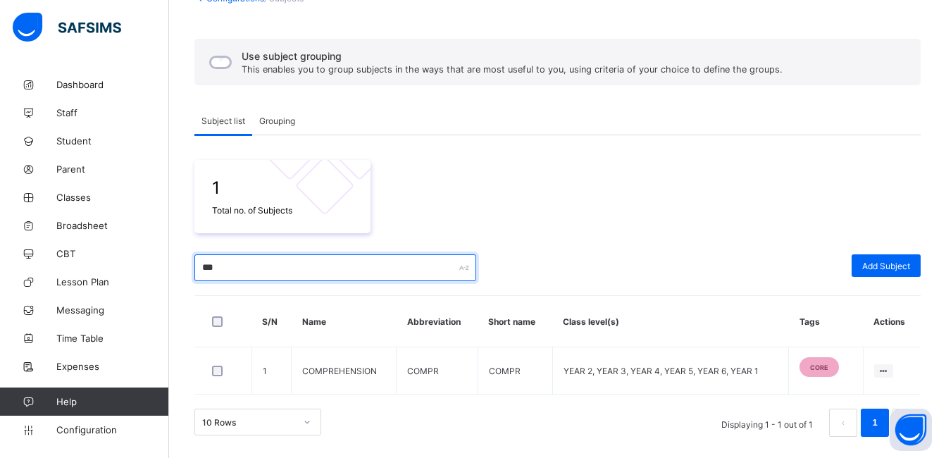
scroll to position [99, 0]
click at [273, 124] on span "Grouping" at bounding box center [277, 120] width 36 height 11
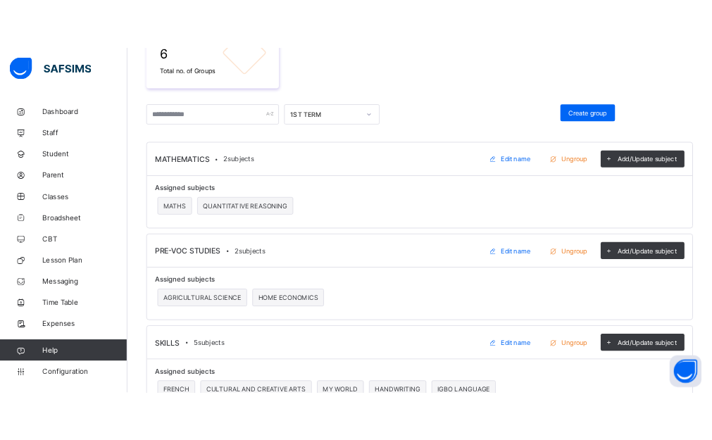
scroll to position [281, 0]
